Goal: Navigation & Orientation: Find specific page/section

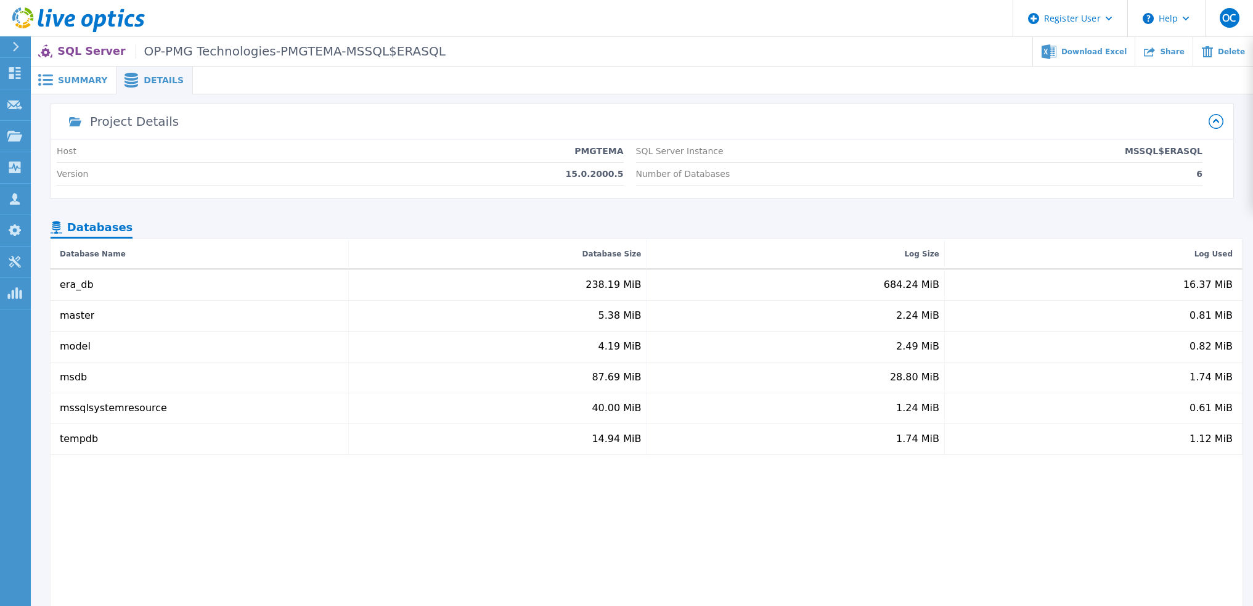
scroll to position [110, 0]
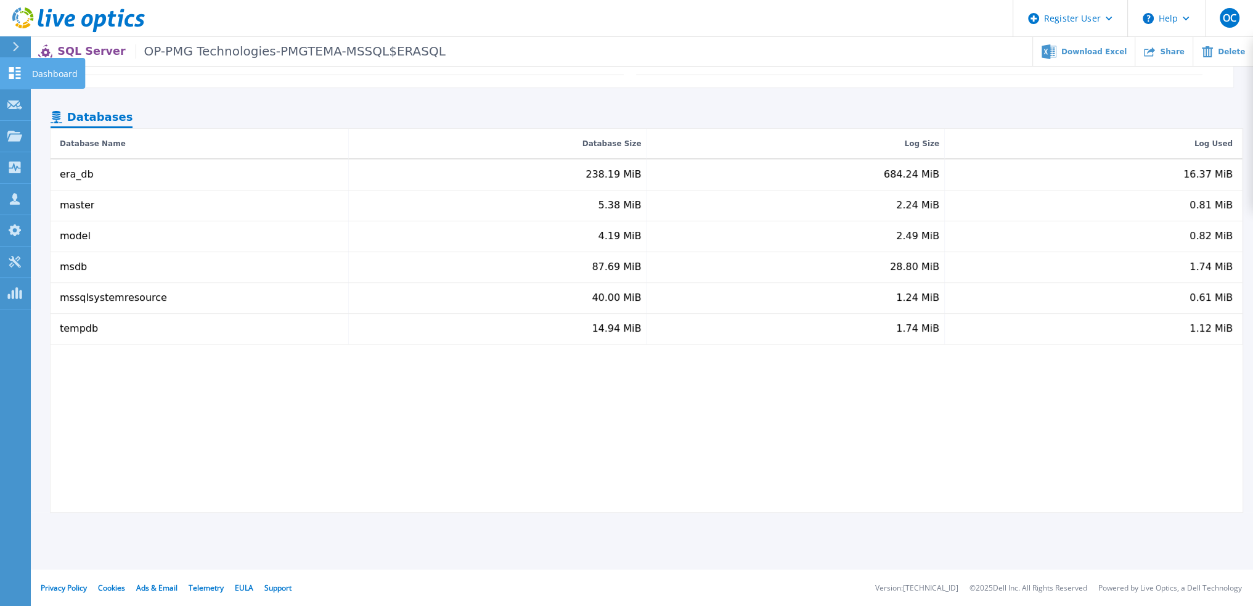
click at [36, 76] on p "Dashboard" at bounding box center [55, 74] width 46 height 32
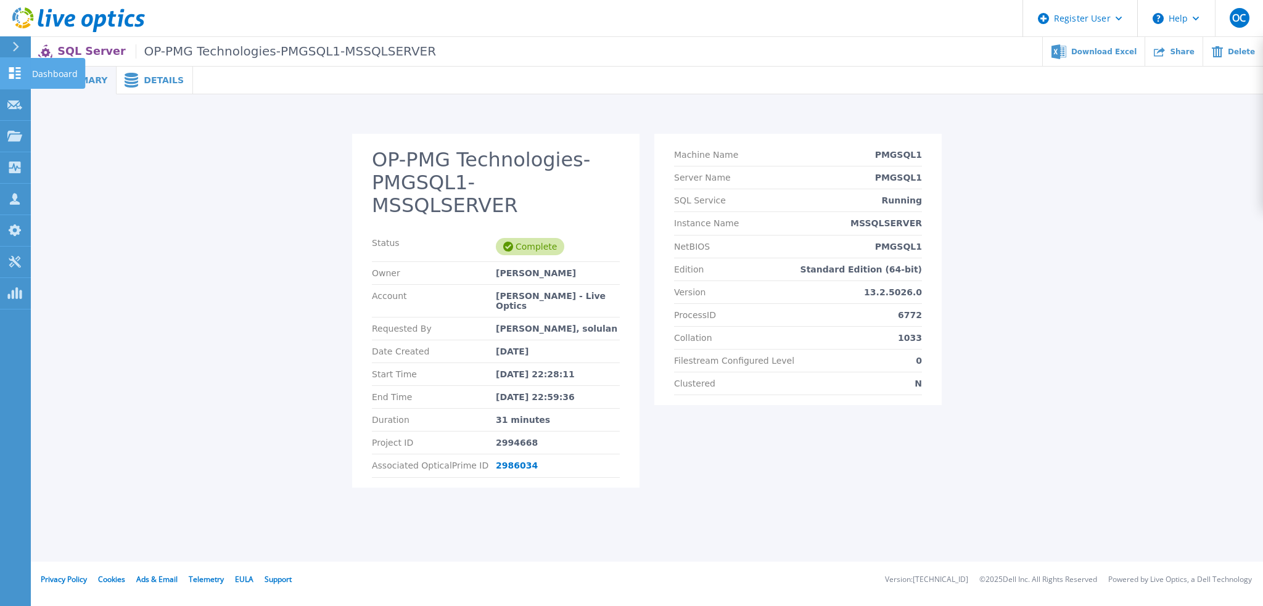
click at [18, 70] on icon at bounding box center [14, 73] width 15 height 12
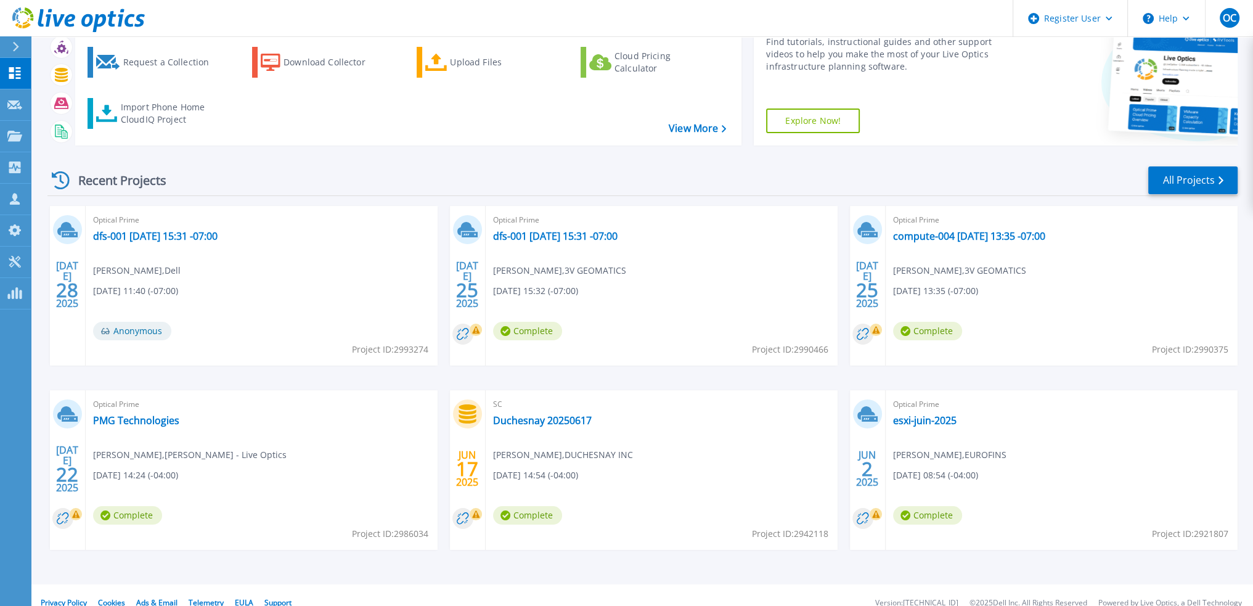
scroll to position [76, 0]
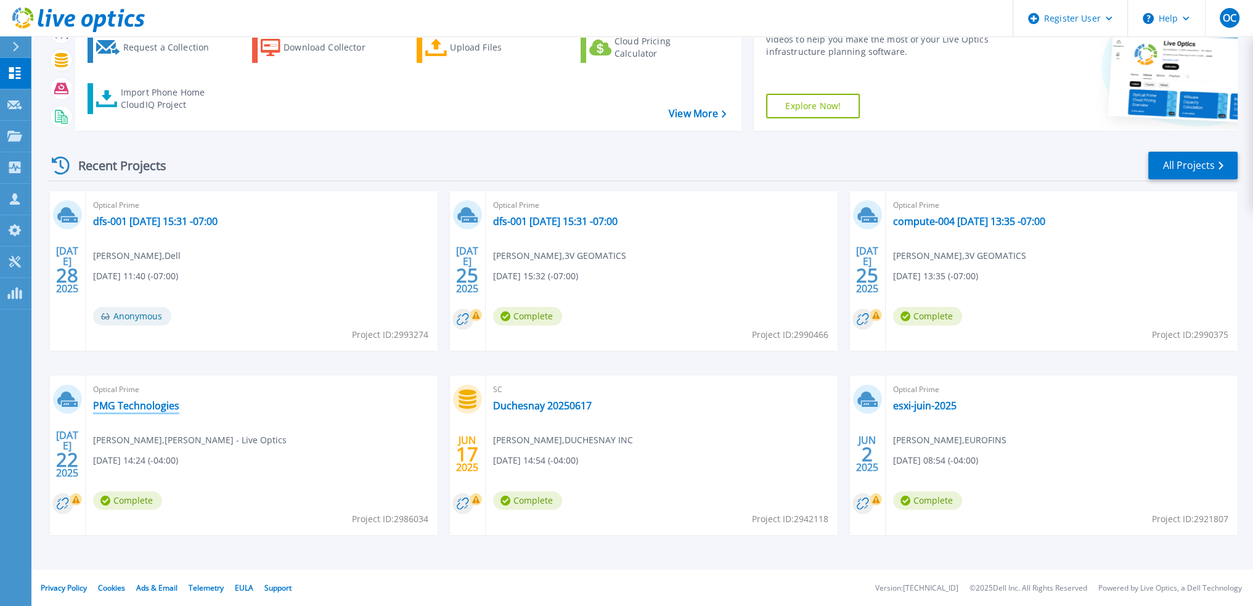
click at [133, 409] on link "PMG Technologies" at bounding box center [136, 405] width 86 height 12
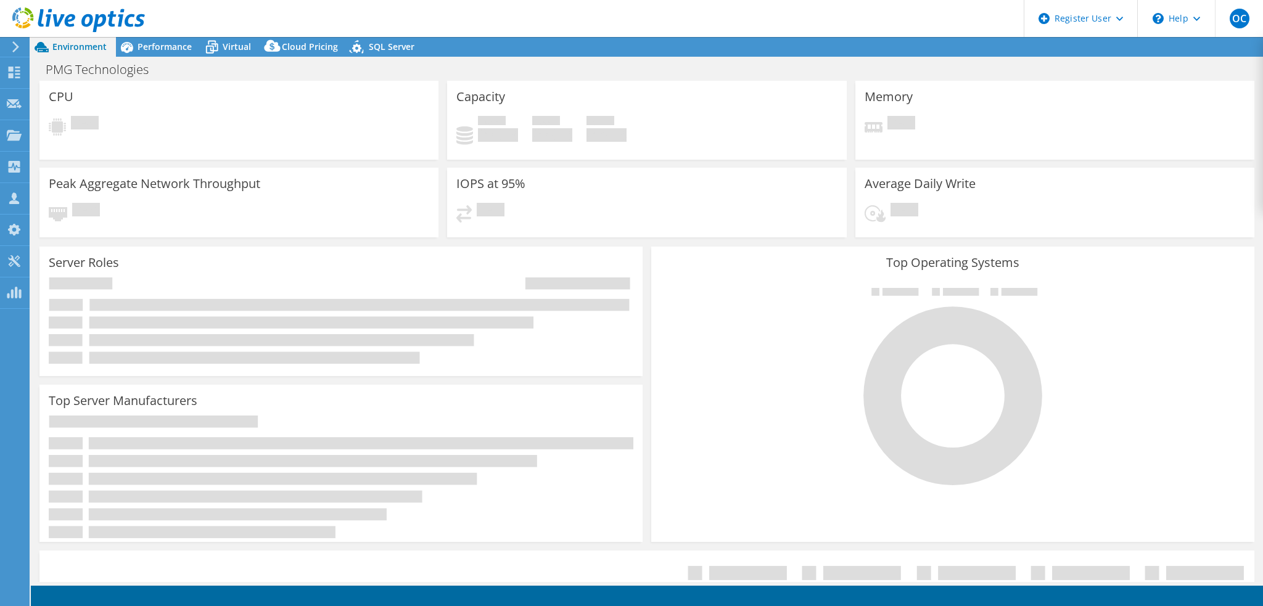
select select "USD"
